Goal: Task Accomplishment & Management: Complete application form

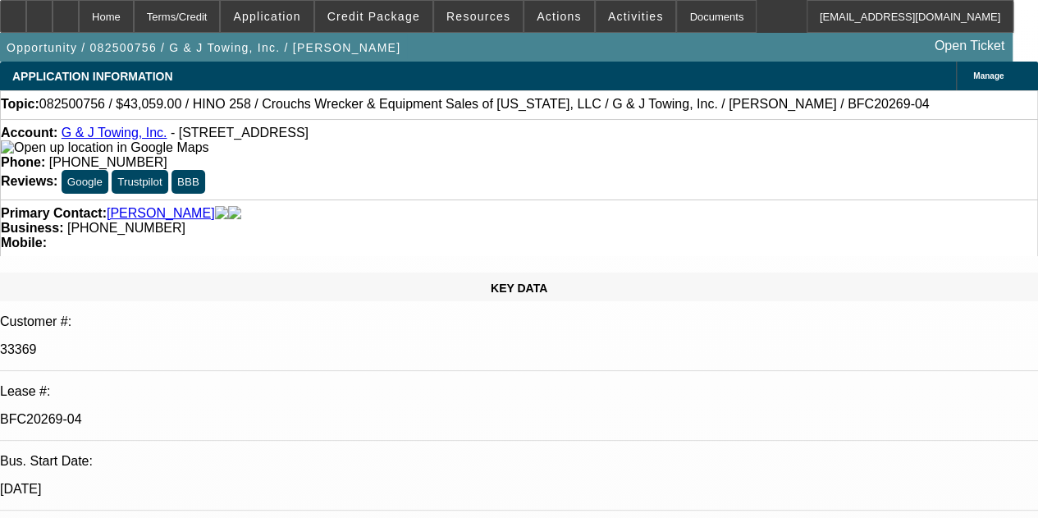
select select "0"
select select "6"
select select "0"
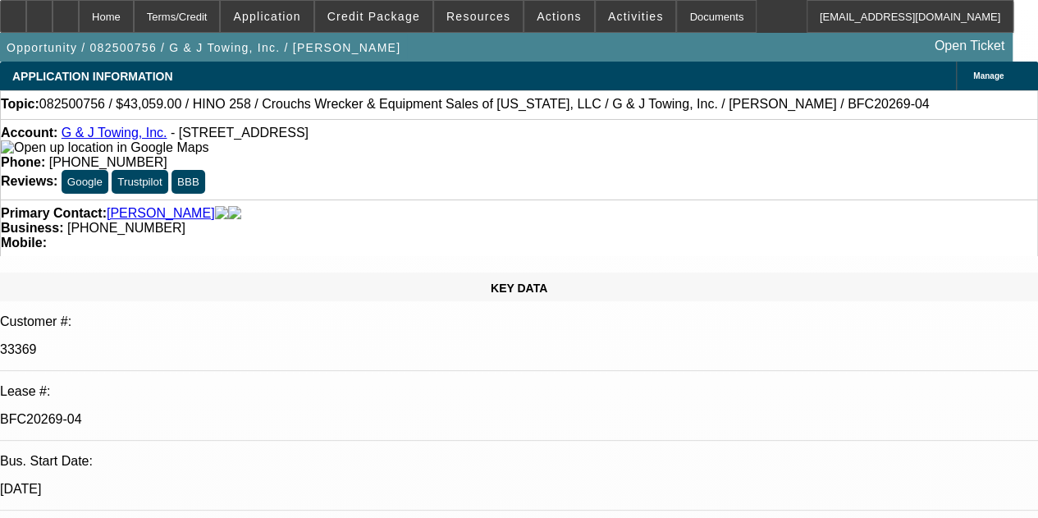
select select "0"
select select "3"
select select "0"
select select "6"
select select "0"
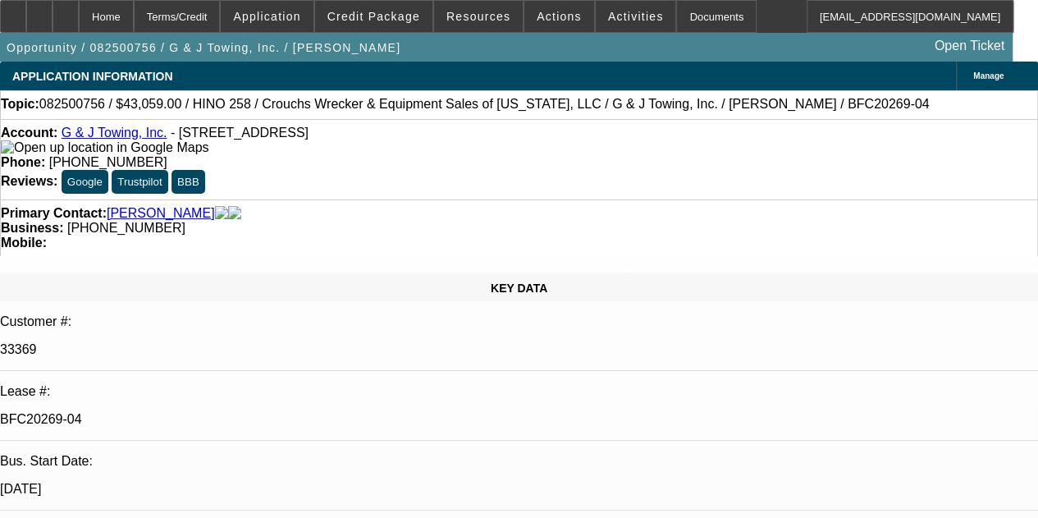
select select "0"
select select "3"
select select "0"
select select "6"
select select "0"
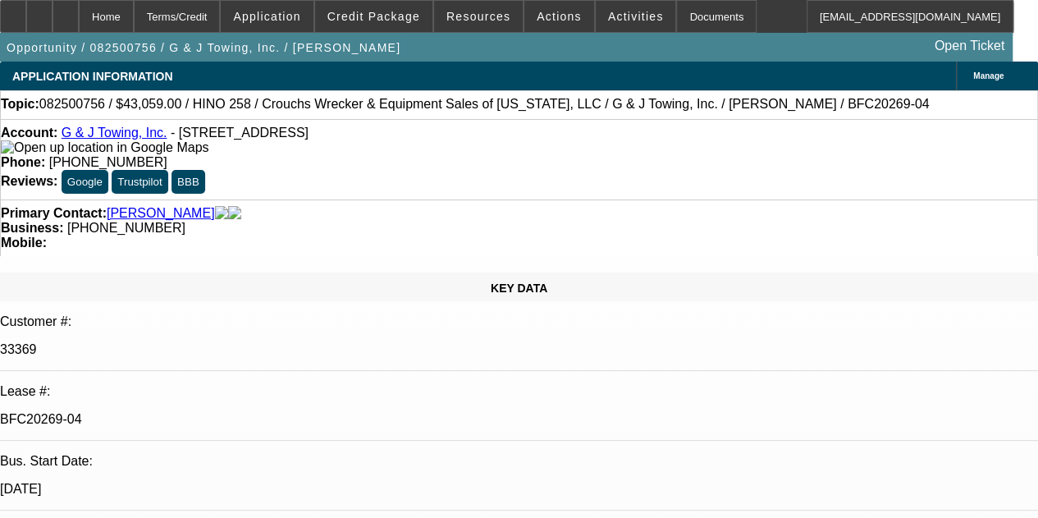
select select "0"
select select "6"
click at [676, 9] on div "Documents" at bounding box center [716, 16] width 80 height 33
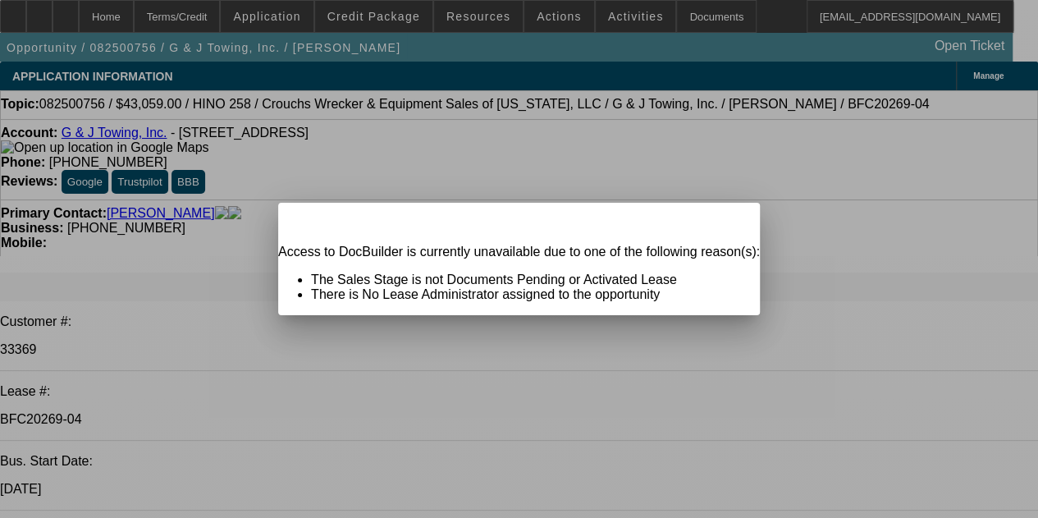
click at [728, 222] on span "Close" at bounding box center [739, 217] width 22 height 9
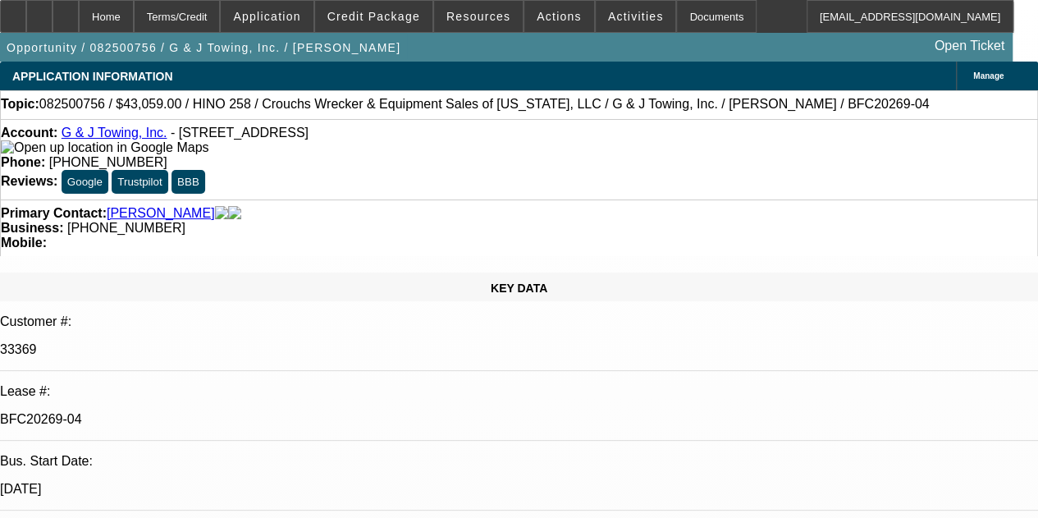
click at [113, 142] on div "Account: G & J Towing, Inc. - [STREET_ADDRESS]" at bounding box center [519, 141] width 1037 height 30
click at [120, 140] on link "G & J Towing, Inc." at bounding box center [115, 133] width 106 height 14
click at [79, 16] on div at bounding box center [66, 16] width 26 height 33
select select "0"
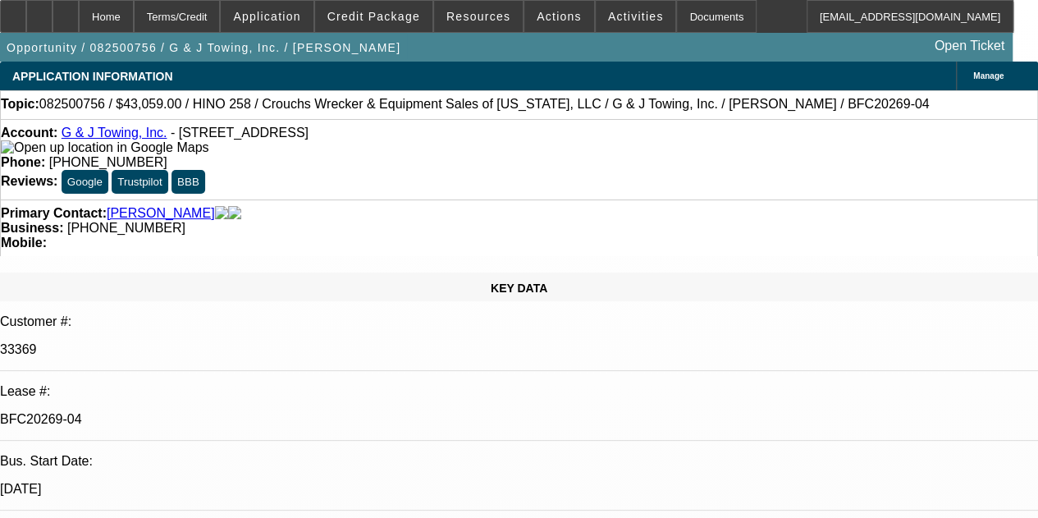
select select "0"
select select "6"
select select "0"
select select "3"
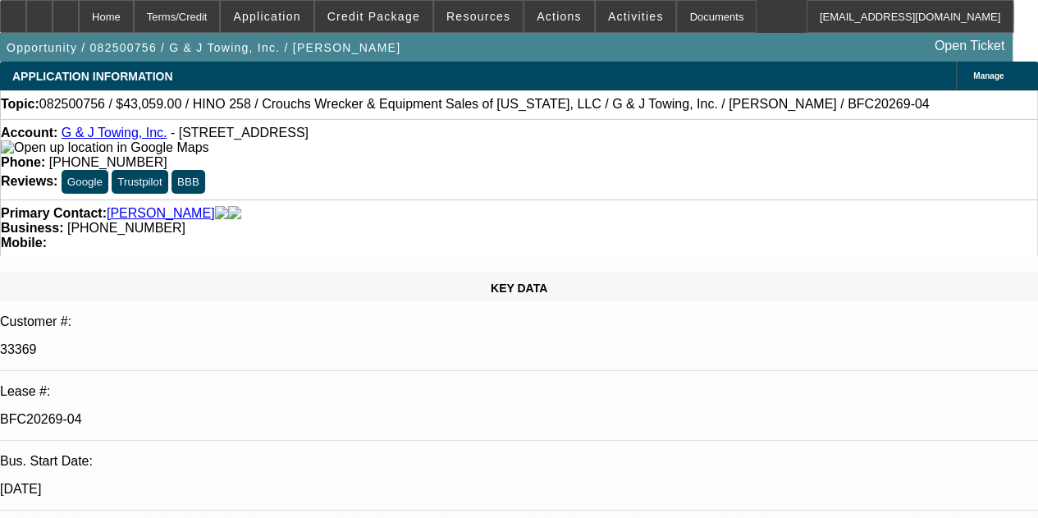
select select "0"
select select "6"
select select "0"
select select "3"
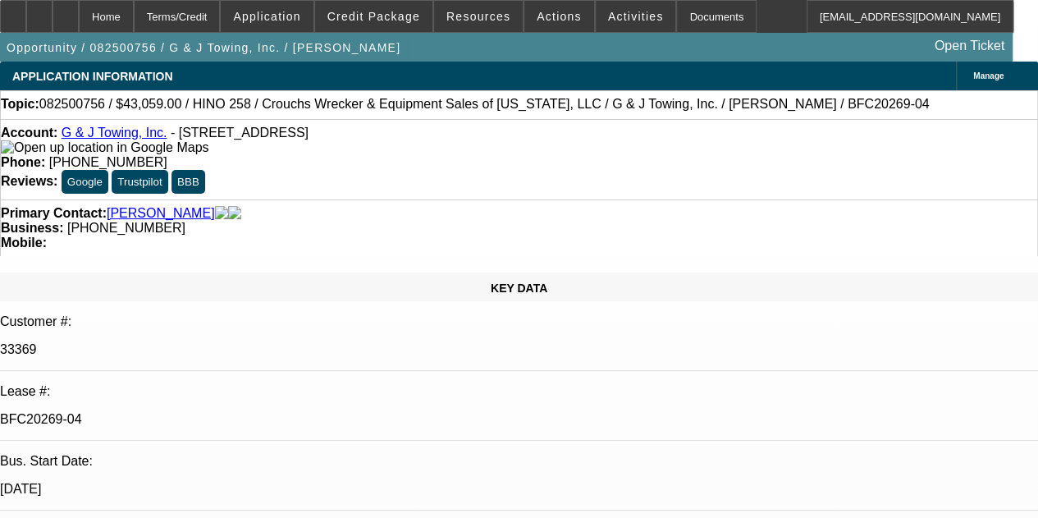
select select "0"
select select "6"
select select "0"
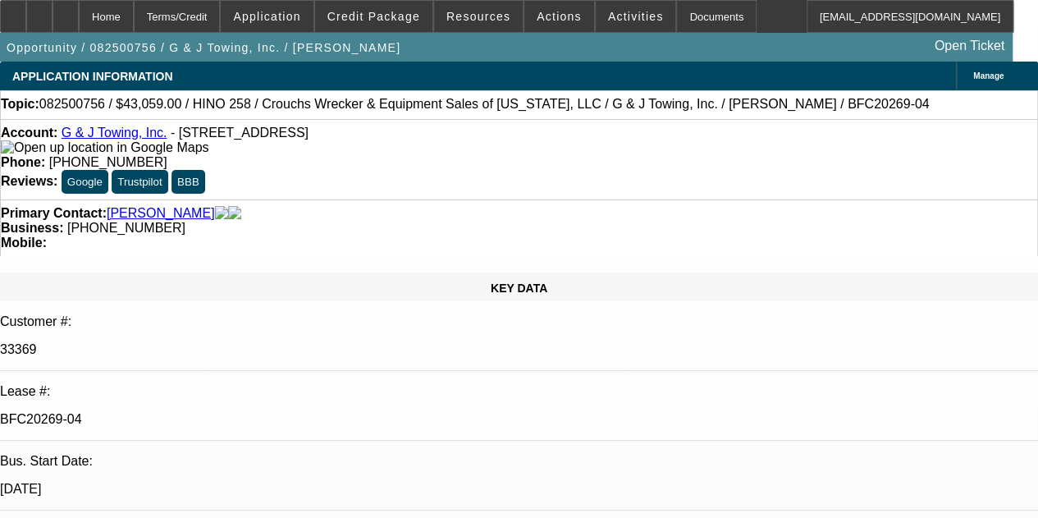
select select "6"
click at [79, 12] on div at bounding box center [66, 16] width 26 height 33
select select "0"
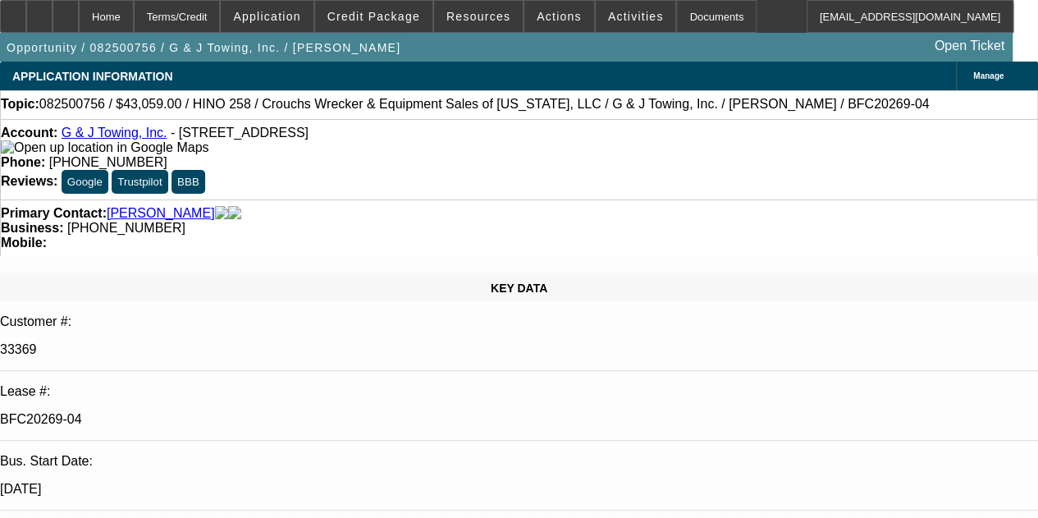
select select "0"
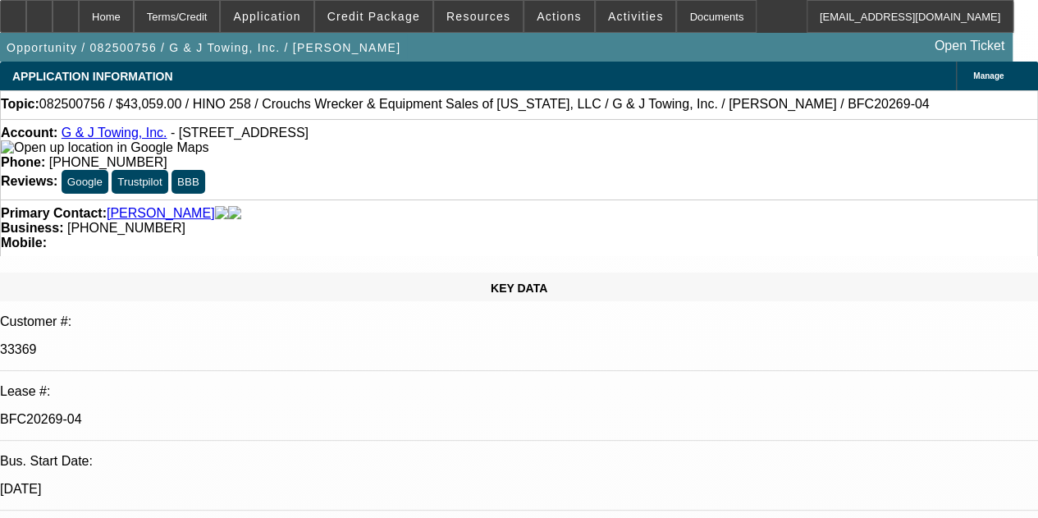
select select "0"
select select "1"
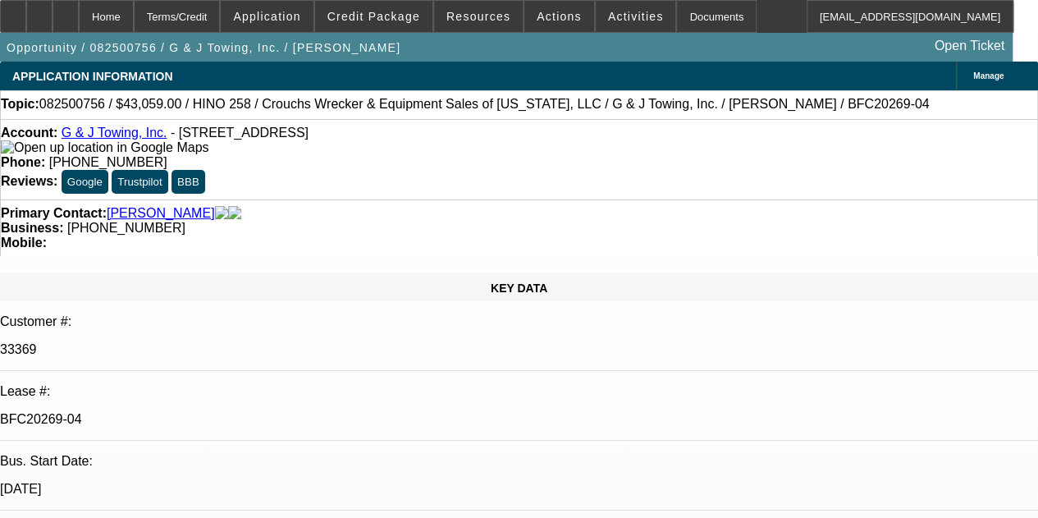
select select "1"
select select "6"
select select "1"
select select "3"
select select "6"
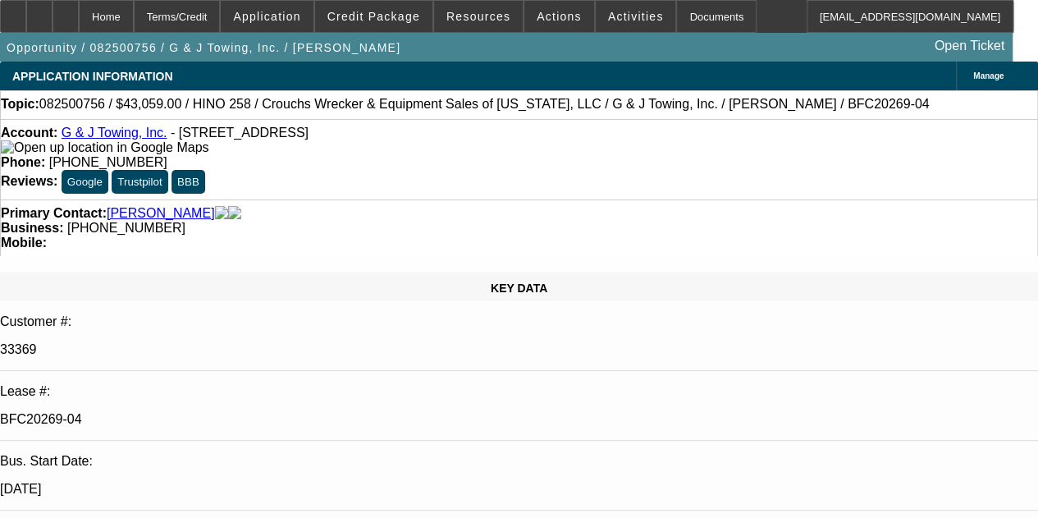
select select "1"
select select "3"
select select "6"
select select "1"
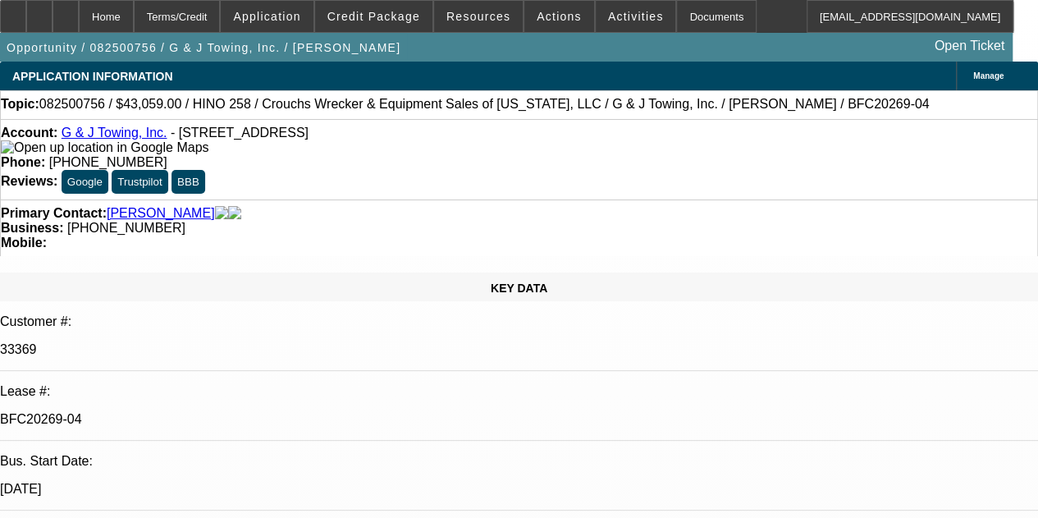
select select "6"
